Goal: Information Seeking & Learning: Learn about a topic

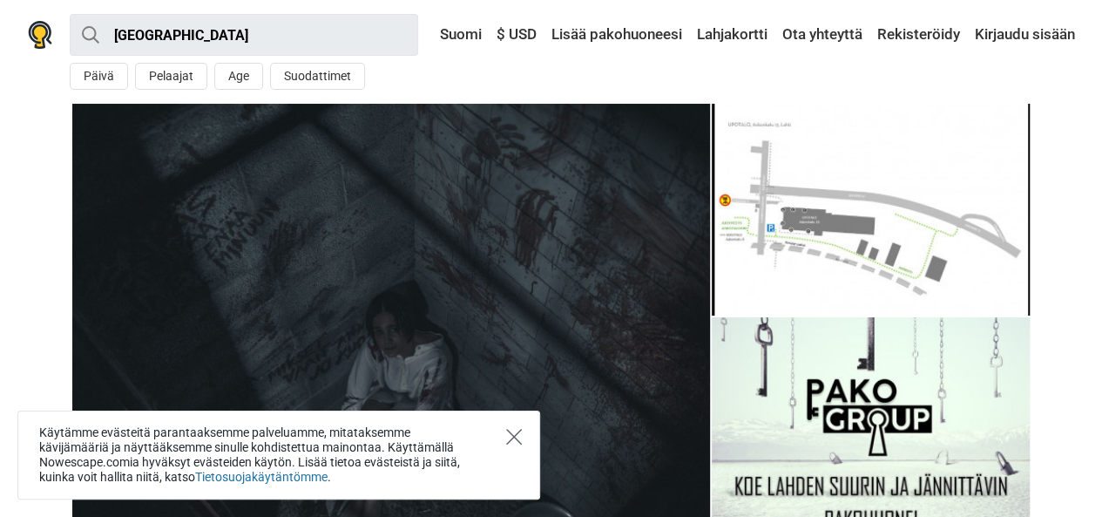
click at [512, 437] on icon "Close" at bounding box center [514, 437] width 16 height 16
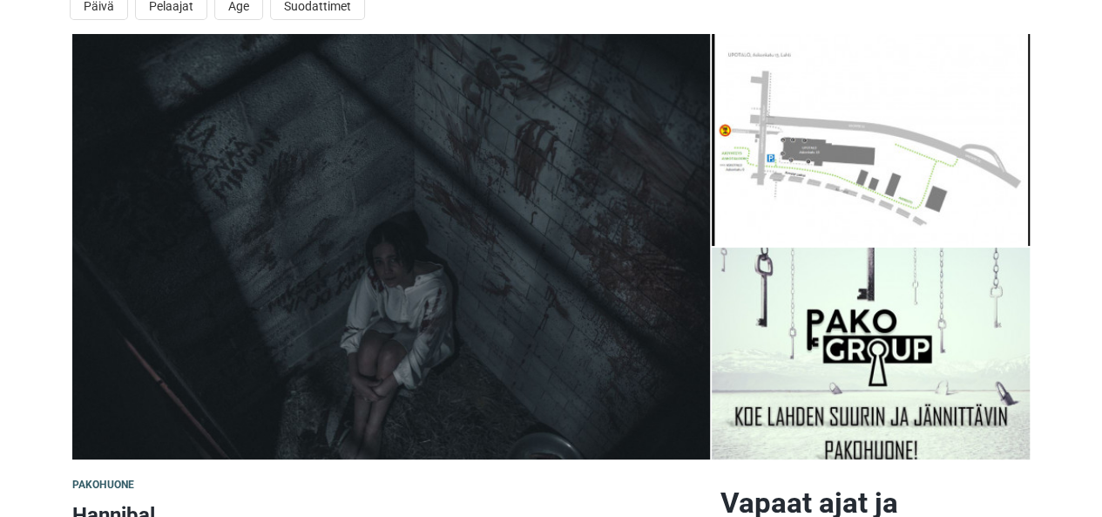
scroll to position [105, 0]
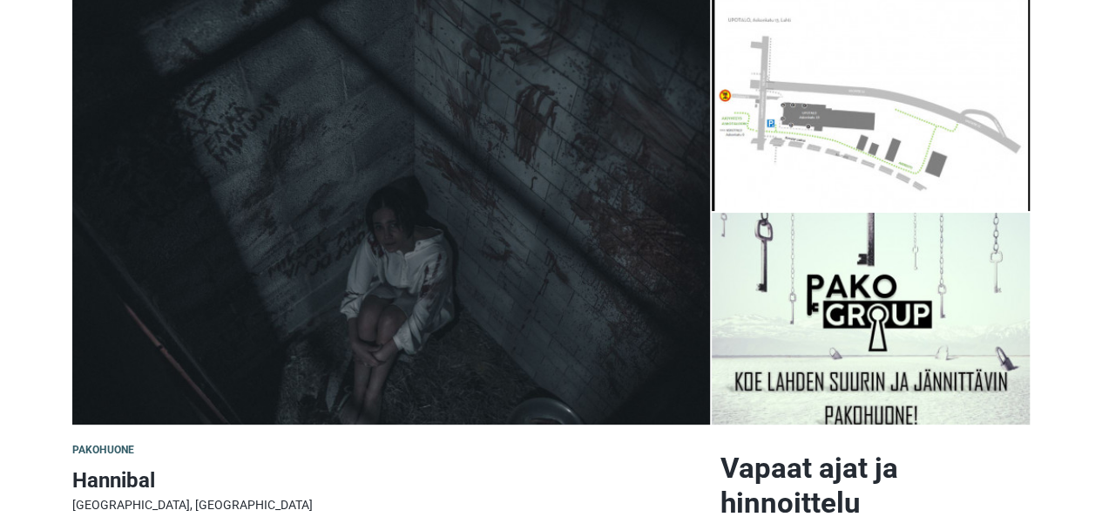
click at [953, 99] on img at bounding box center [871, 105] width 319 height 212
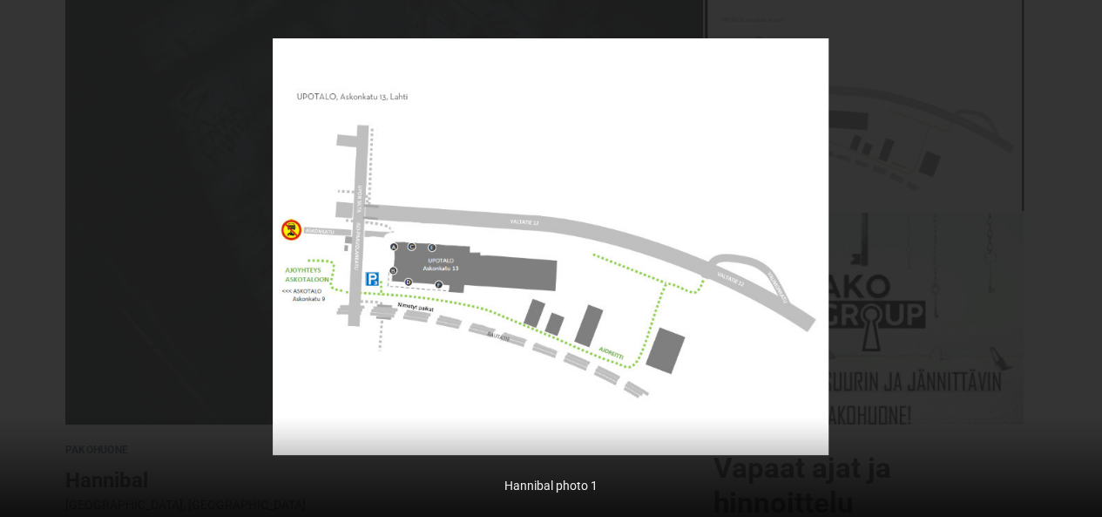
click at [908, 83] on div at bounding box center [551, 258] width 1102 height 517
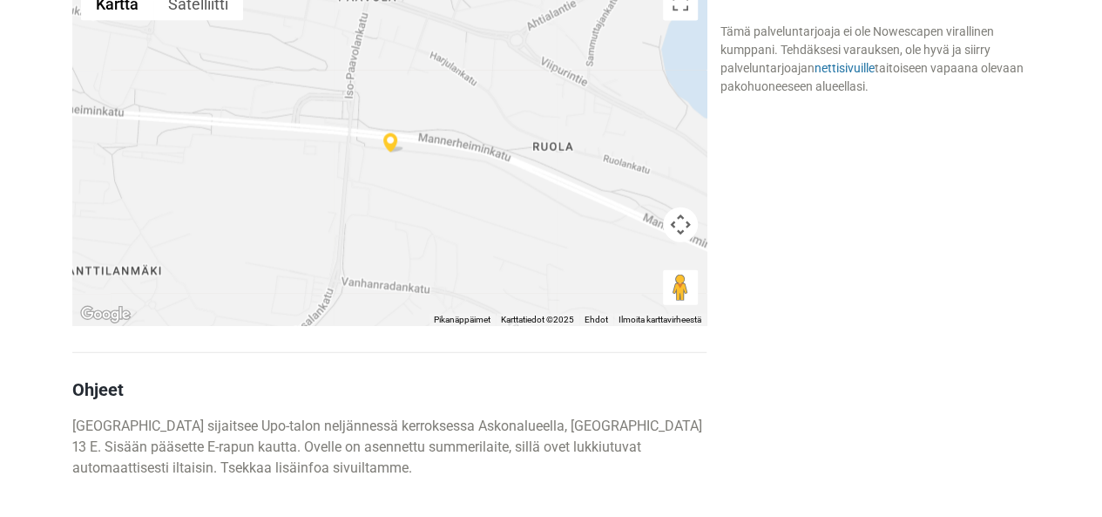
scroll to position [1906, 0]
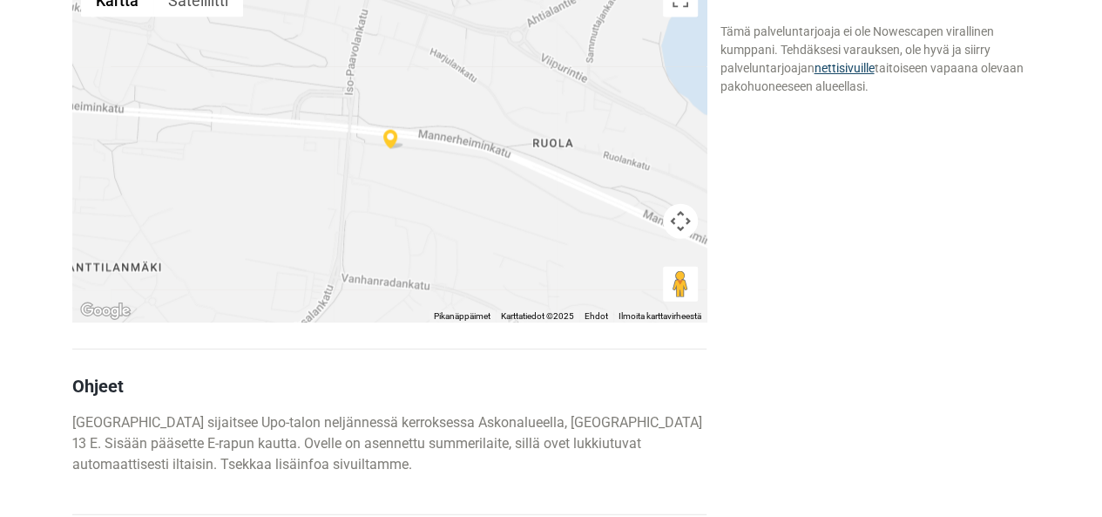
click at [849, 70] on link "nettisivuille" at bounding box center [844, 68] width 60 height 14
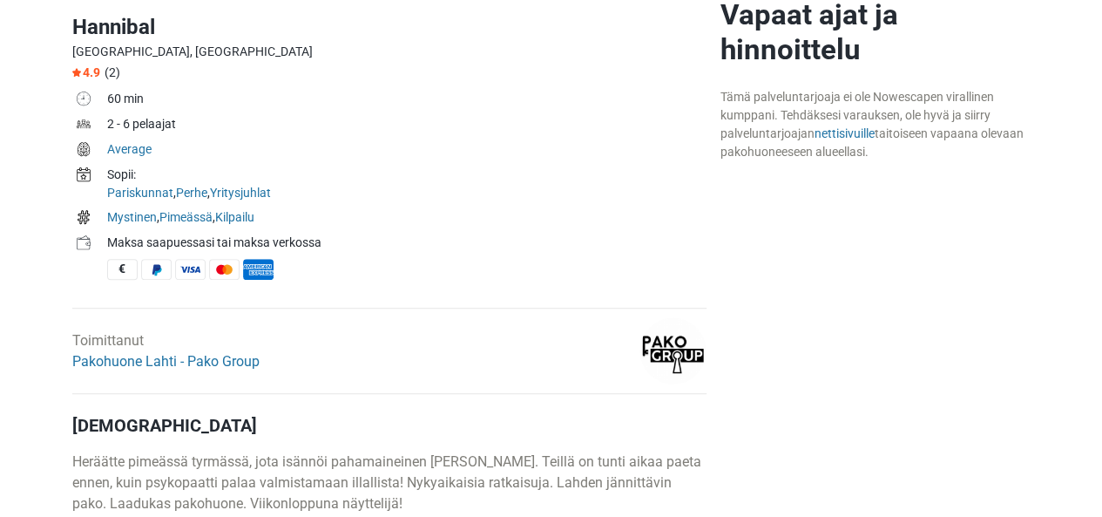
scroll to position [651, 0]
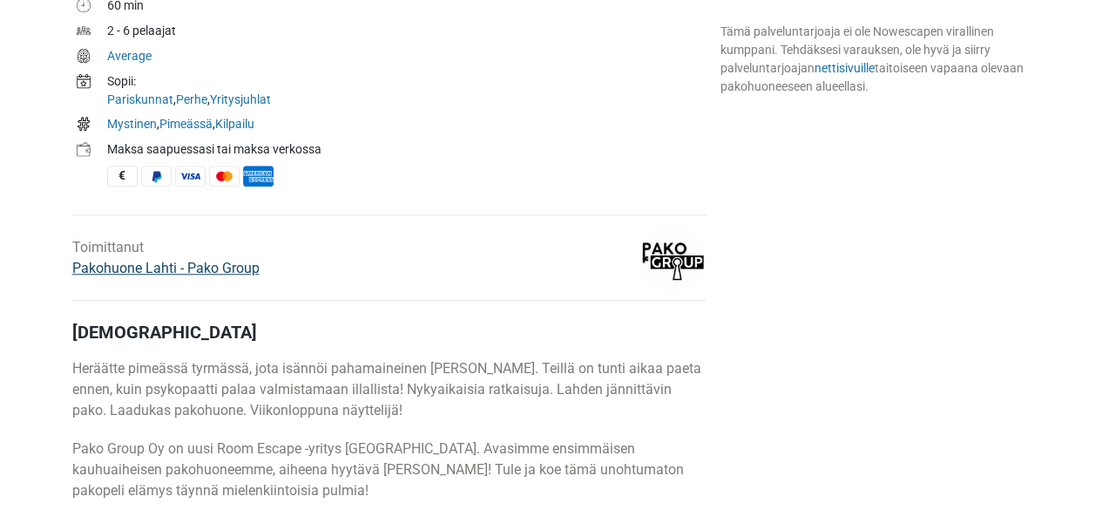
click at [196, 268] on link "Pakohuone Lahti - Pako Group" at bounding box center [165, 268] width 187 height 17
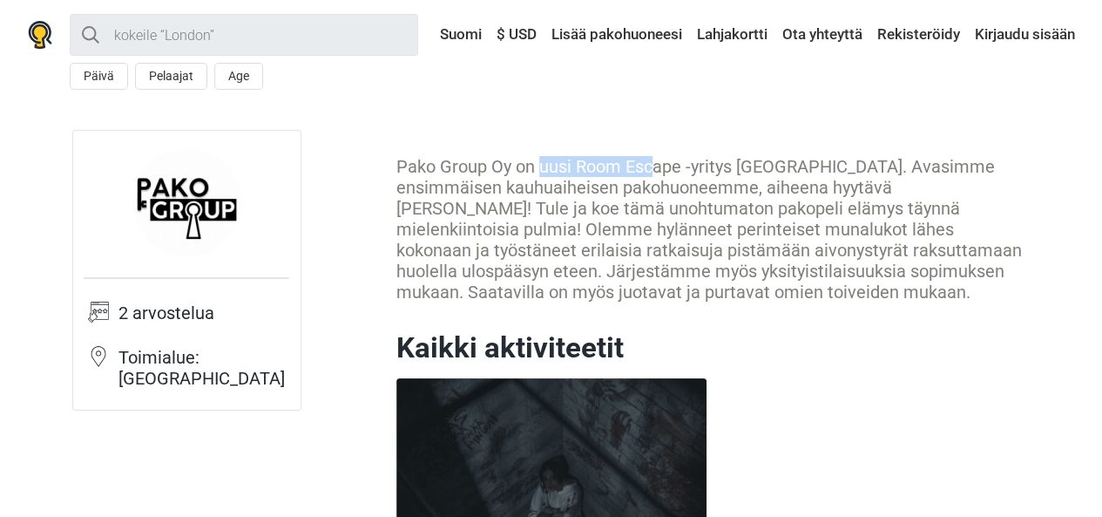
drag, startPoint x: 396, startPoint y: 161, endPoint x: 508, endPoint y: 166, distance: 111.7
click at [508, 166] on div "Pako Group Oy on uusi Room Escape -yritys [GEOGRAPHIC_DATA]. Avasimme ensimmäis…" at bounding box center [713, 229] width 634 height 146
copy div "Pako Group Oy"
